Goal: Find contact information: Find contact information

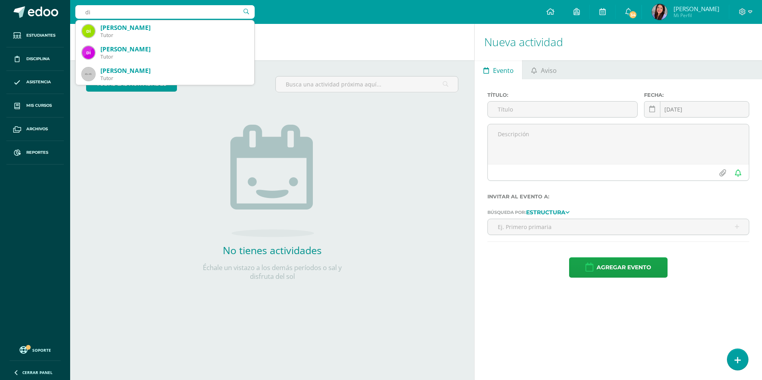
type input "d"
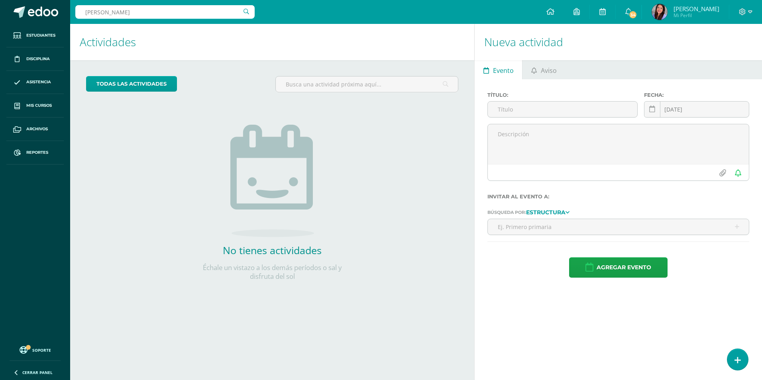
type input "José sebastian"
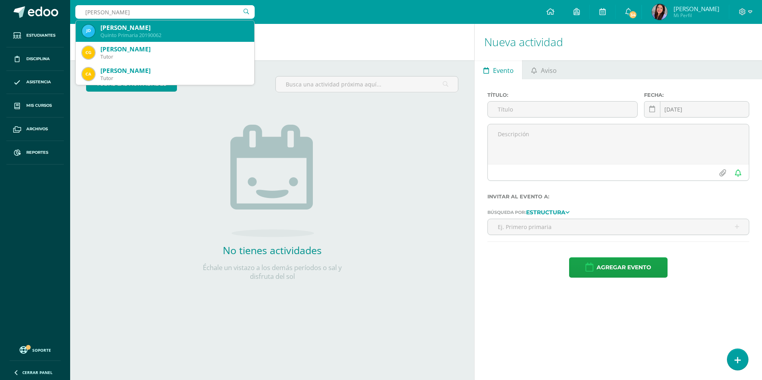
click at [187, 29] on div "José Sebastian Díaz Mellado" at bounding box center [173, 28] width 147 height 8
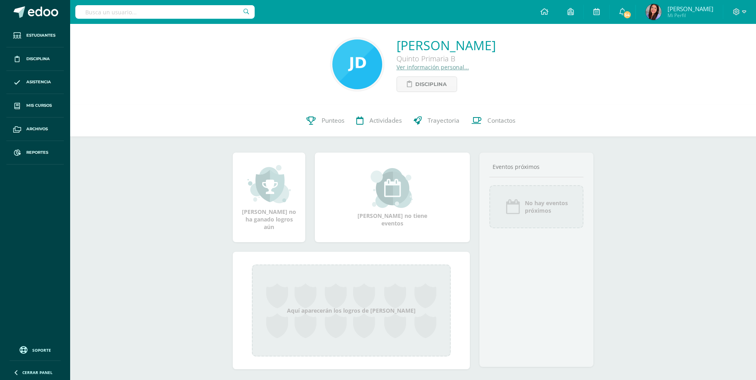
click at [397, 70] on link "Ver información personal..." at bounding box center [433, 67] width 73 height 8
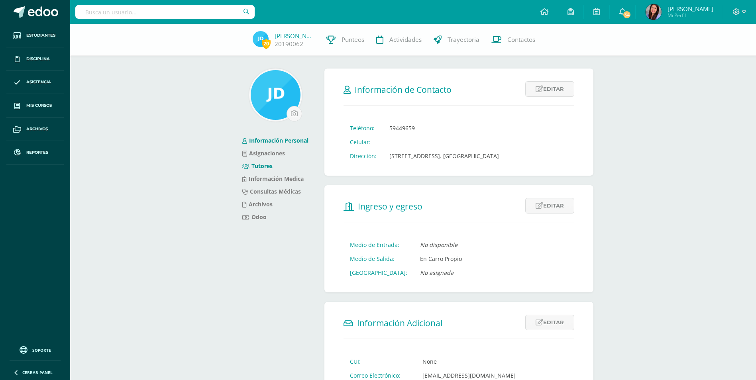
click at [264, 167] on link "Tutores" at bounding box center [257, 166] width 30 height 8
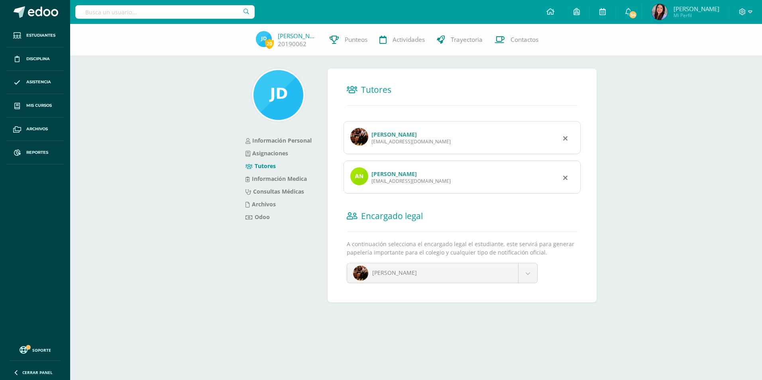
drag, startPoint x: 445, startPoint y: 183, endPoint x: 372, endPoint y: 186, distance: 73.0
click at [372, 186] on div "Ana Carolina Mellado carolinamellado17@gmail.com" at bounding box center [462, 177] width 237 height 33
copy div "carolinamellado17@gmail.com"
click at [446, 149] on div "José Roberto Diaz Rivas jrobertodiazr@gmail.com" at bounding box center [462, 137] width 237 height 33
drag, startPoint x: 430, startPoint y: 145, endPoint x: 371, endPoint y: 145, distance: 59.0
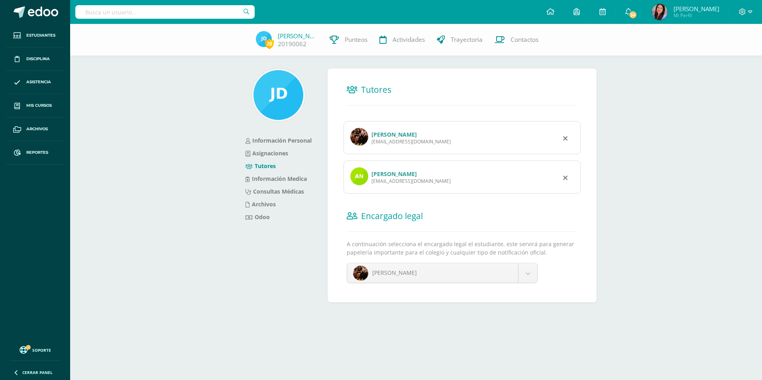
click at [371, 145] on div "José Roberto Diaz Rivas jrobertodiazr@gmail.com" at bounding box center [462, 137] width 237 height 33
copy div "jrobertodiazr@gmail.com"
click at [611, 159] on div "Información Personal Asignaciones Tutores Información Medica Consultas Médicas …" at bounding box center [416, 176] width 393 height 304
click at [244, 232] on div "Información Personal Asignaciones Tutores Información Medica Consultas Médicas …" at bounding box center [279, 191] width 92 height 244
click at [447, 308] on div "Agrega un nuevo Tutor Agregar un nuevo Tutor Es un nuevo usuario, ¡mándale una …" at bounding box center [461, 191] width 275 height 244
